Goal: Information Seeking & Learning: Learn about a topic

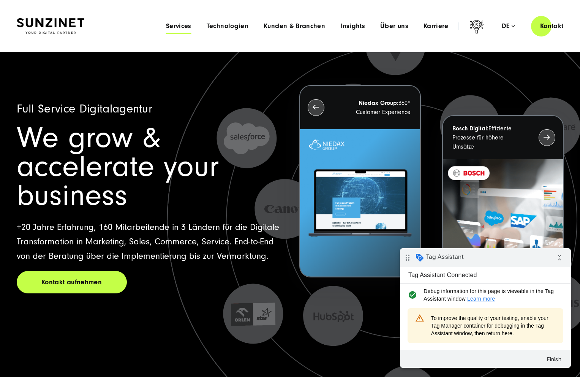
click at [184, 26] on span "Services" at bounding box center [178, 26] width 25 height 8
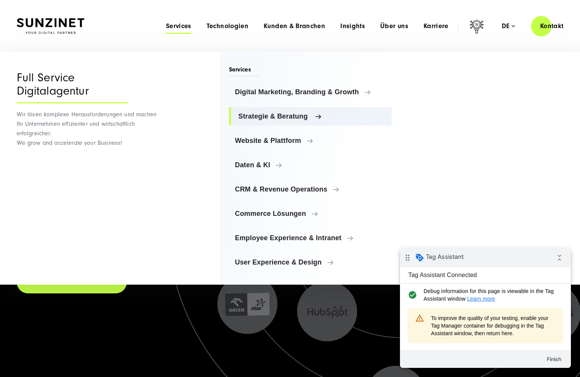
click at [294, 120] on link "Strategie & Beratung" at bounding box center [310, 116] width 163 height 18
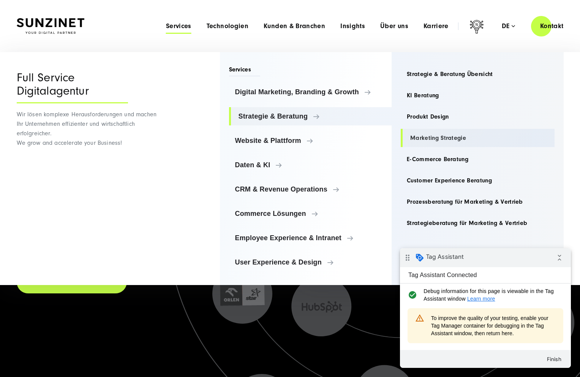
click at [455, 138] on link "Marketing Strategie" at bounding box center [478, 138] width 154 height 18
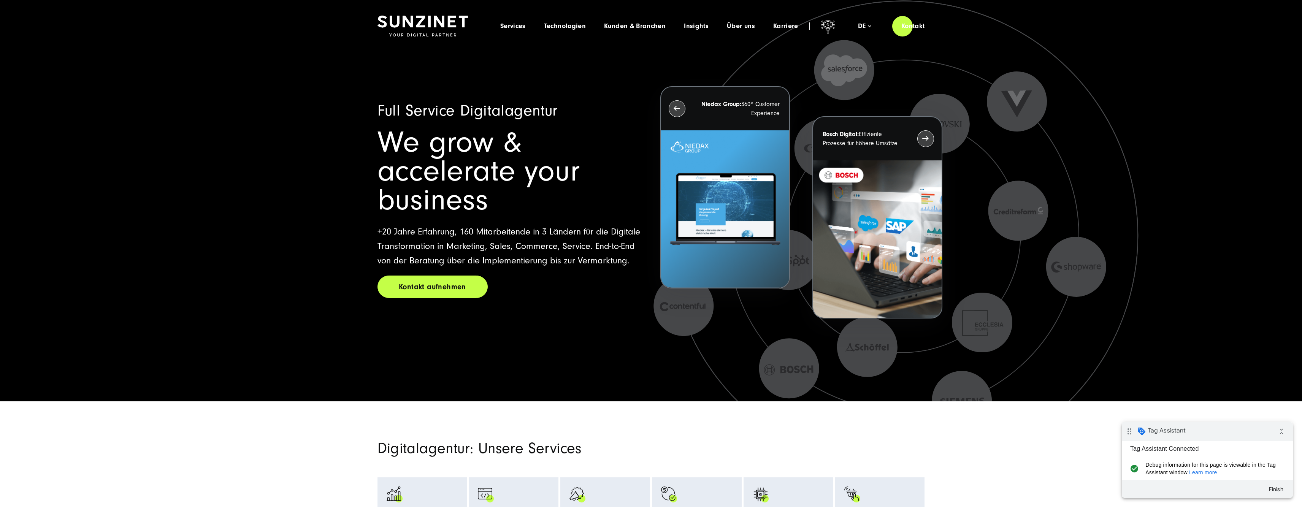
click at [425, 276] on link "Kontakt aufnehmen" at bounding box center [432, 287] width 110 height 22
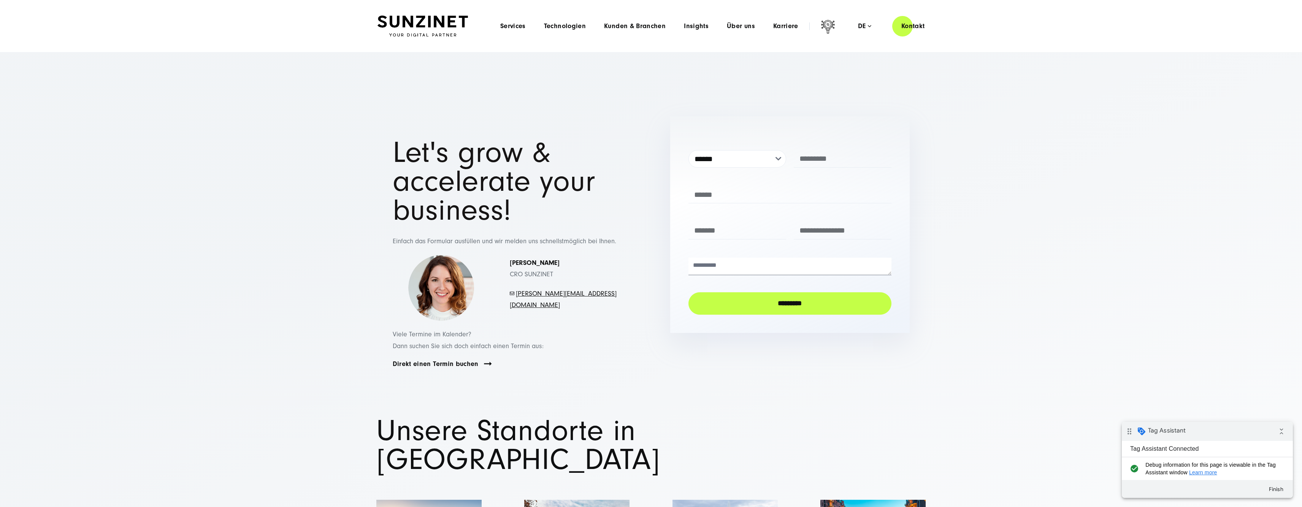
click at [440, 15] on header "Smart Search AI Hier können Sie eine konkrete Frage zu unserer Agentur und unse…" at bounding box center [651, 26] width 1302 height 52
click at [434, 25] on img at bounding box center [422, 26] width 90 height 21
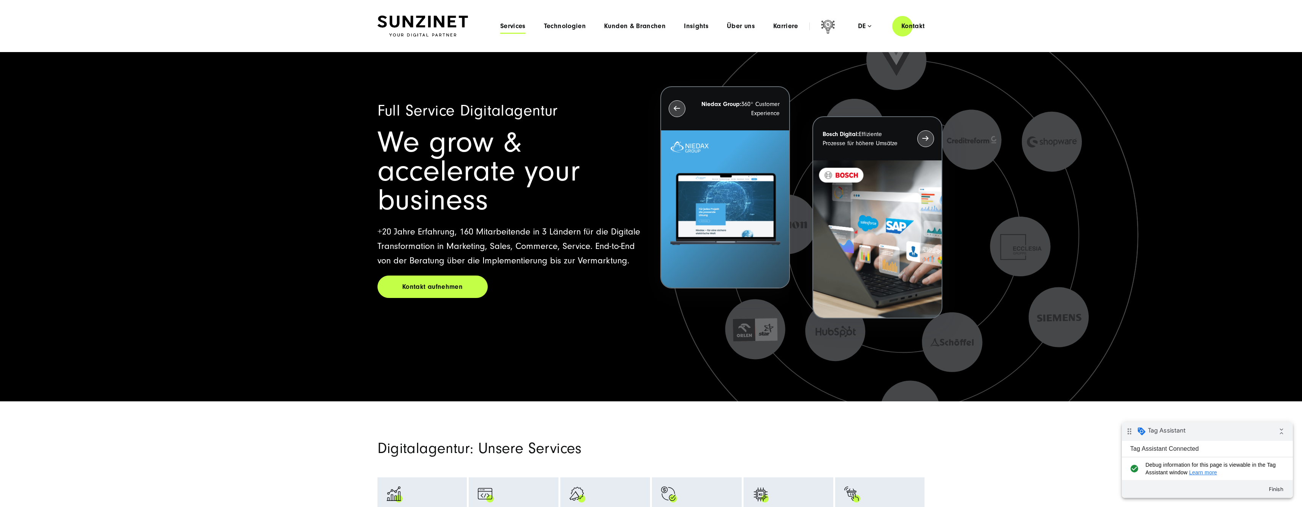
click at [517, 27] on span "Services" at bounding box center [512, 26] width 25 height 8
